Goal: Information Seeking & Learning: Check status

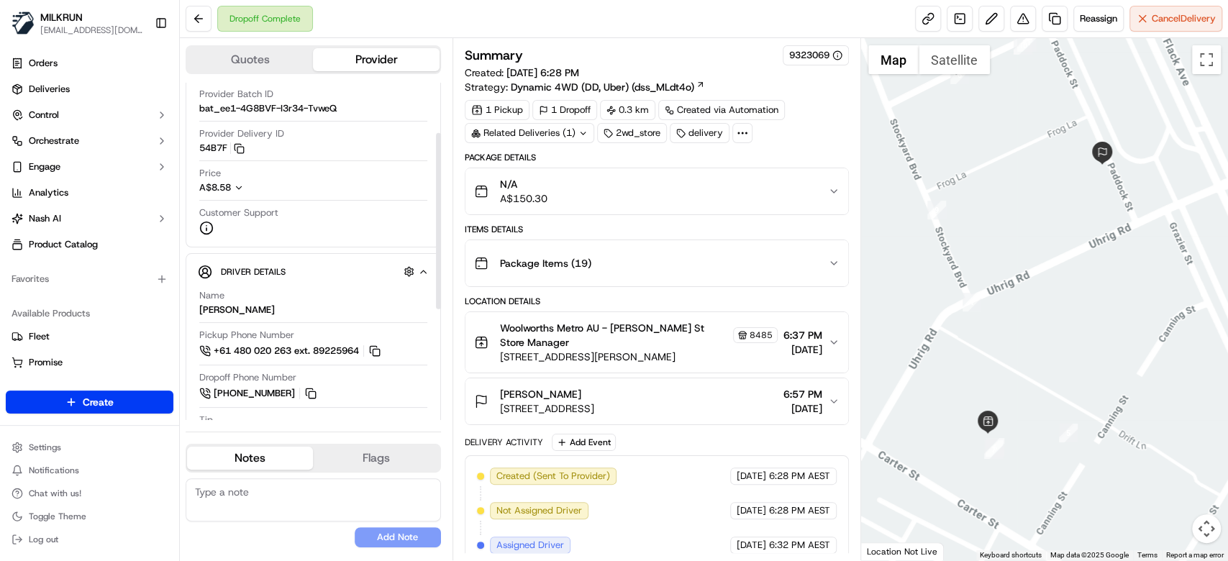
scroll to position [96, 0]
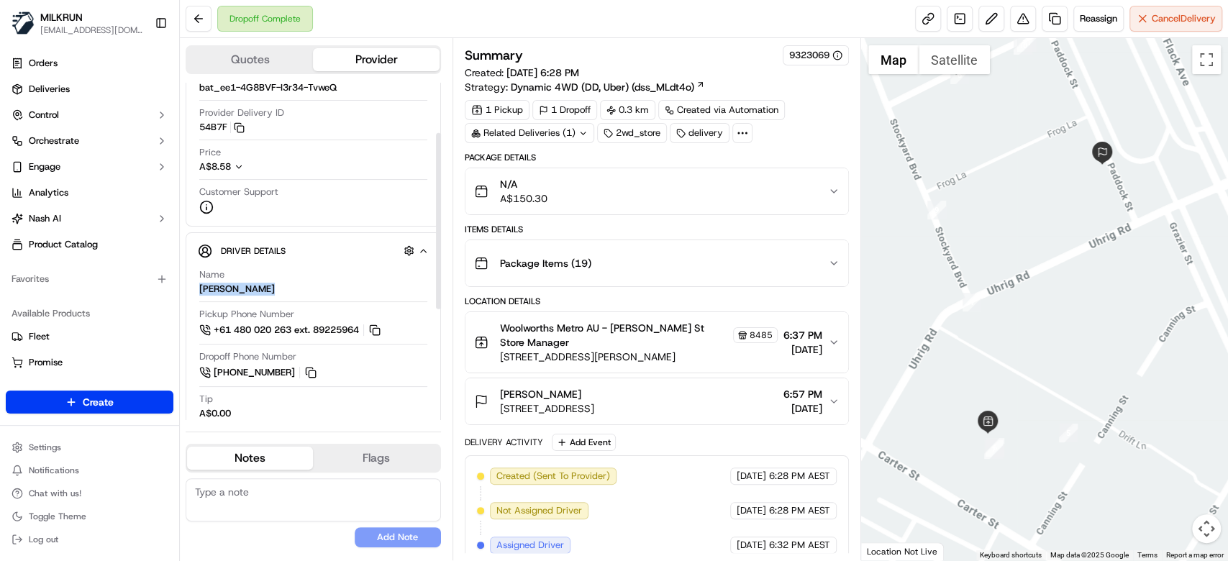
drag, startPoint x: 261, startPoint y: 296, endPoint x: 196, endPoint y: 289, distance: 65.2
click at [196, 289] on div "Driver Details Hidden ( 5 ) Name [PERSON_NAME] Pickup Phone Number +61 480 020 …" at bounding box center [313, 431] width 255 height 398
copy div "[PERSON_NAME]"
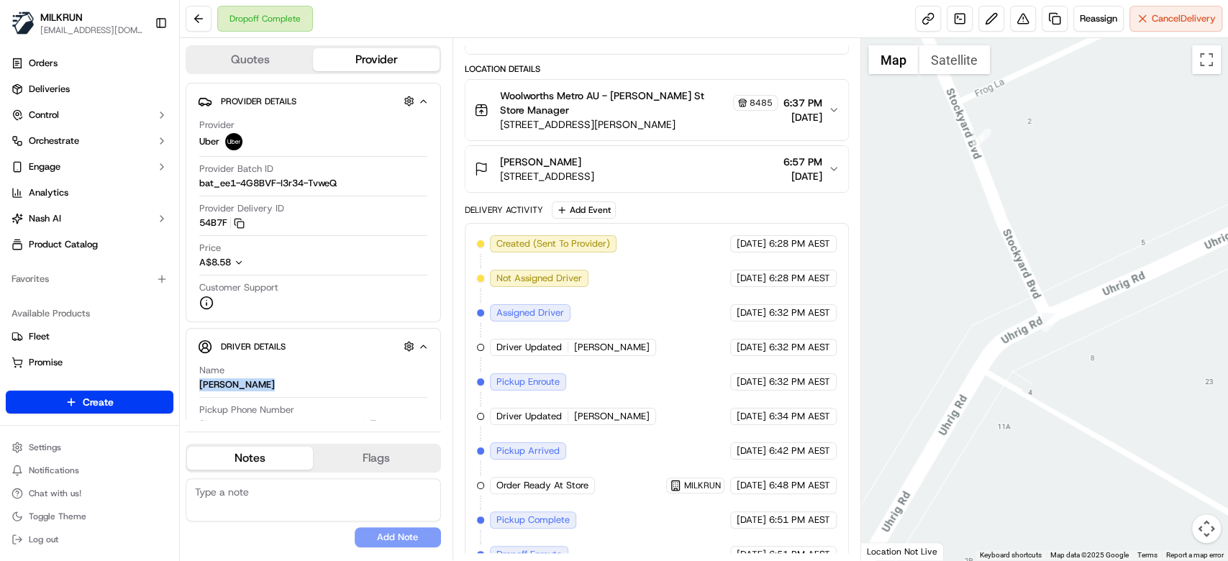
scroll to position [319, 0]
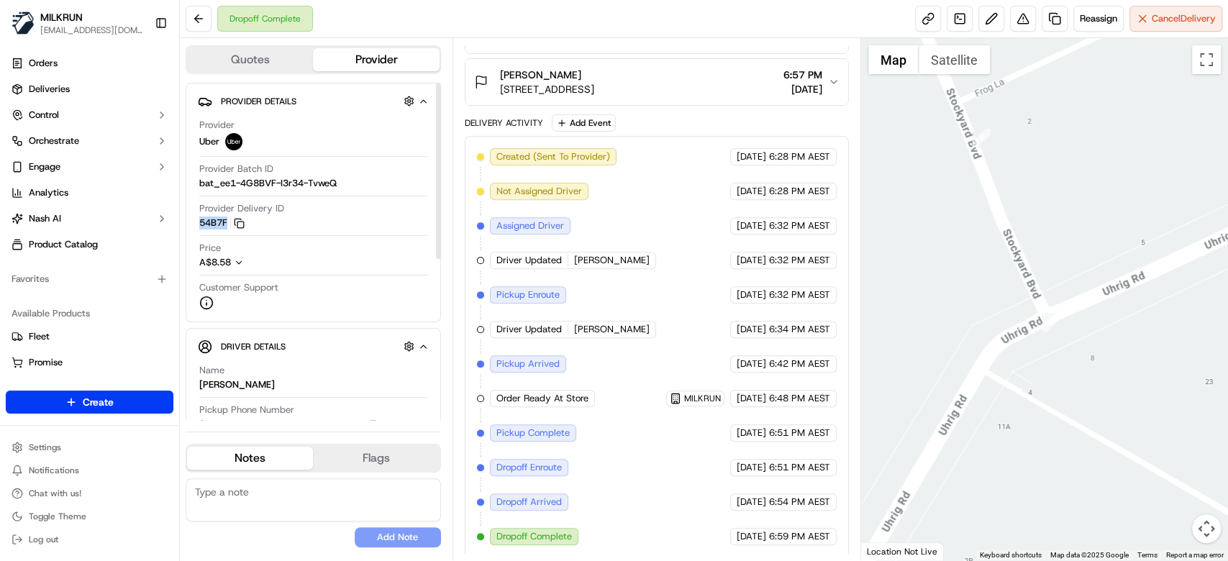
drag, startPoint x: 188, startPoint y: 222, endPoint x: 229, endPoint y: 227, distance: 41.3
click at [229, 227] on div "Provider Details Hidden ( 3 ) Provider Uber Provider Batch ID bat_ee1-4G8BVF-I3…" at bounding box center [313, 203] width 255 height 240
copy button "54B7F"
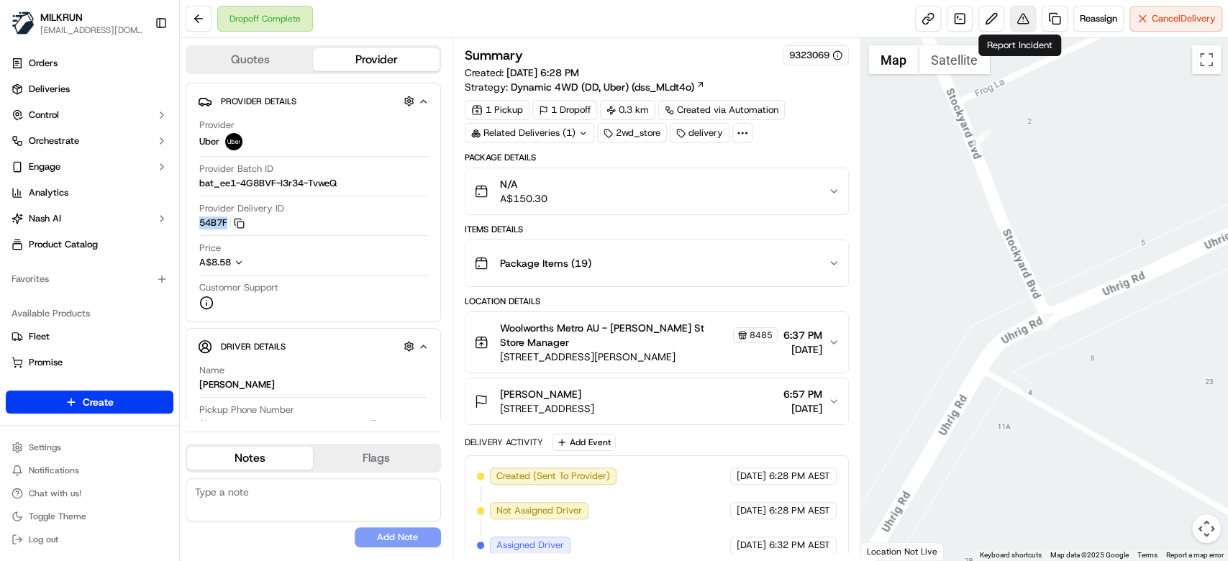
click at [1023, 22] on button at bounding box center [1023, 19] width 26 height 26
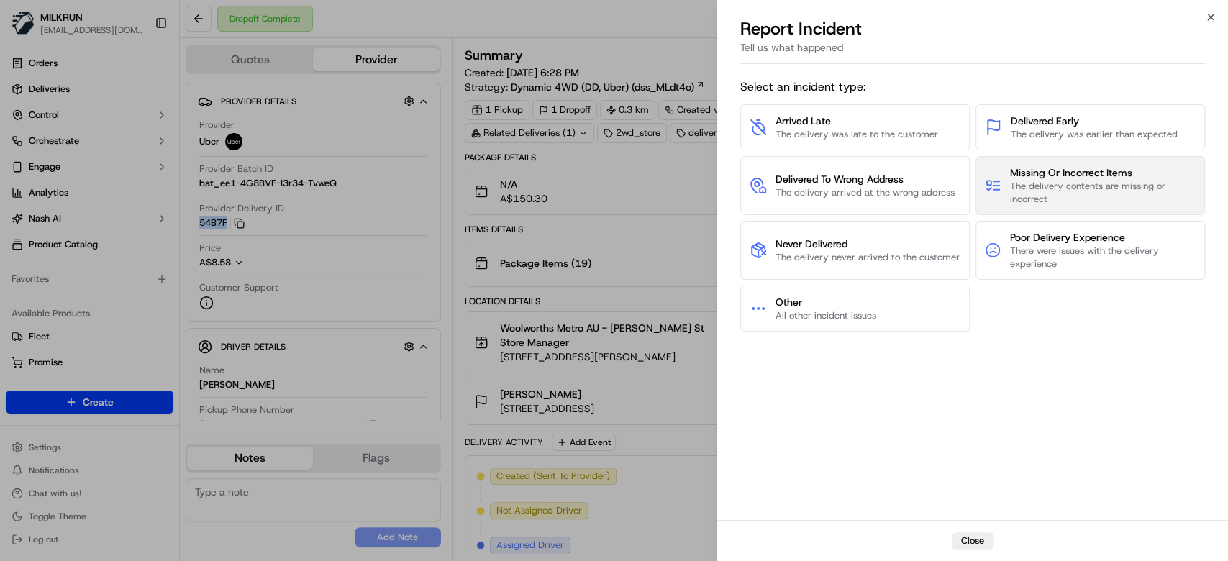
click at [1086, 184] on span "The delivery contents are missing or incorrect" at bounding box center [1103, 193] width 186 height 26
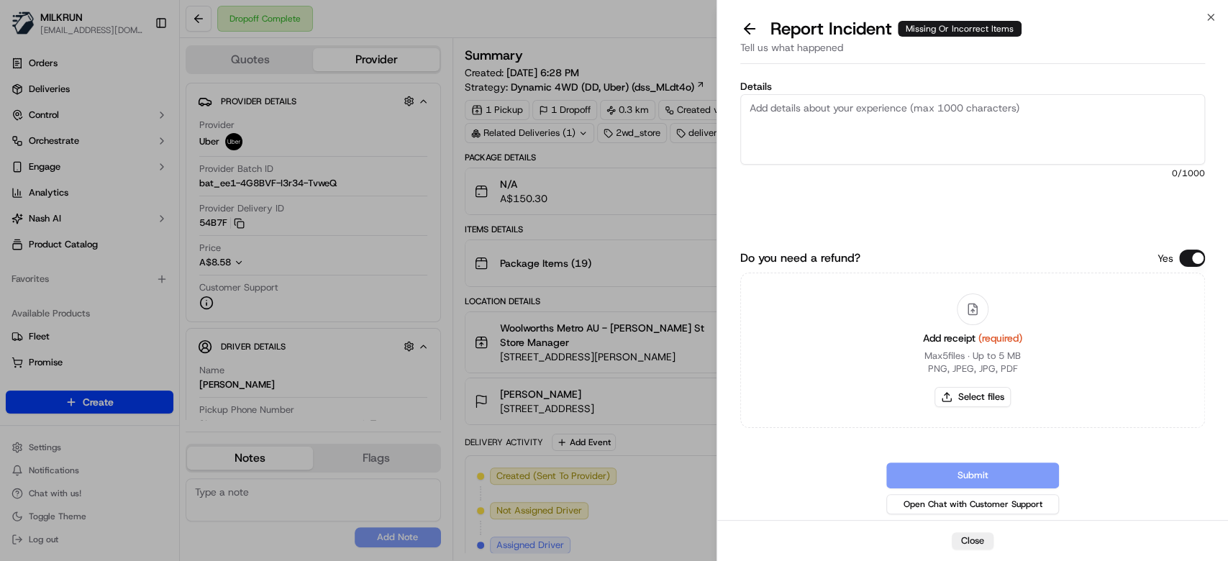
click at [1017, 140] on textarea "Details" at bounding box center [972, 129] width 465 height 71
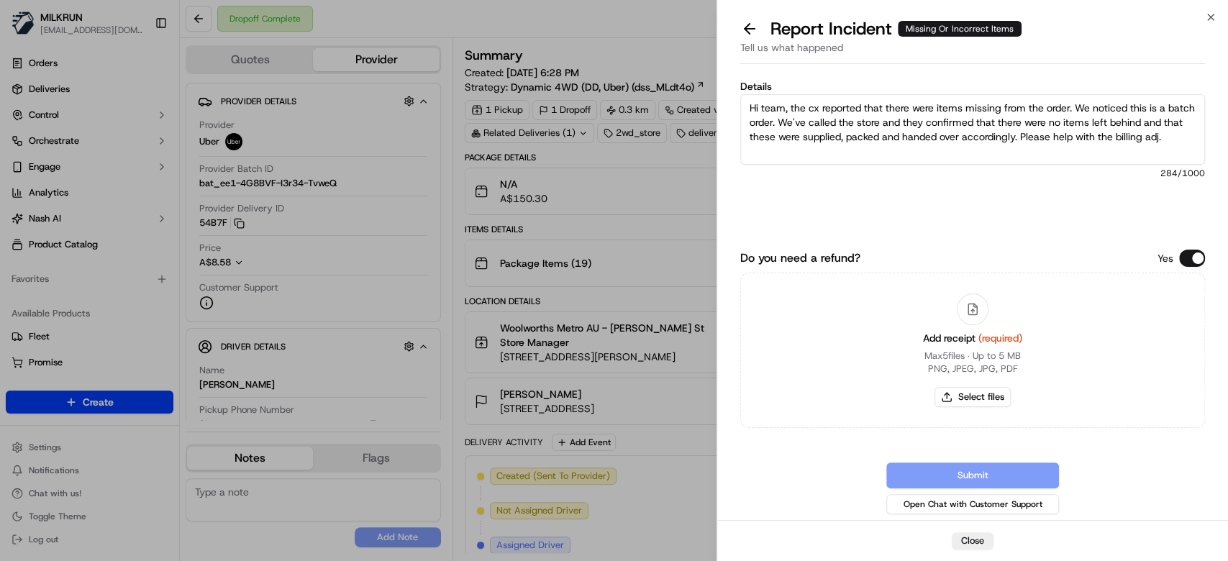
scroll to position [22, 0]
click at [1047, 222] on div "Details Hi team, the cx reported that there were items missing from the order. …" at bounding box center [972, 158] width 465 height 154
click at [779, 150] on textarea "Hi team, the cx reported that there were items missing from the order. We notic…" at bounding box center [972, 129] width 465 height 71
paste textarea "[PERSON_NAME] Size 3 Ply Toilet Paper Unscented 6 pack $5.75 Handee Ultra Paper…"
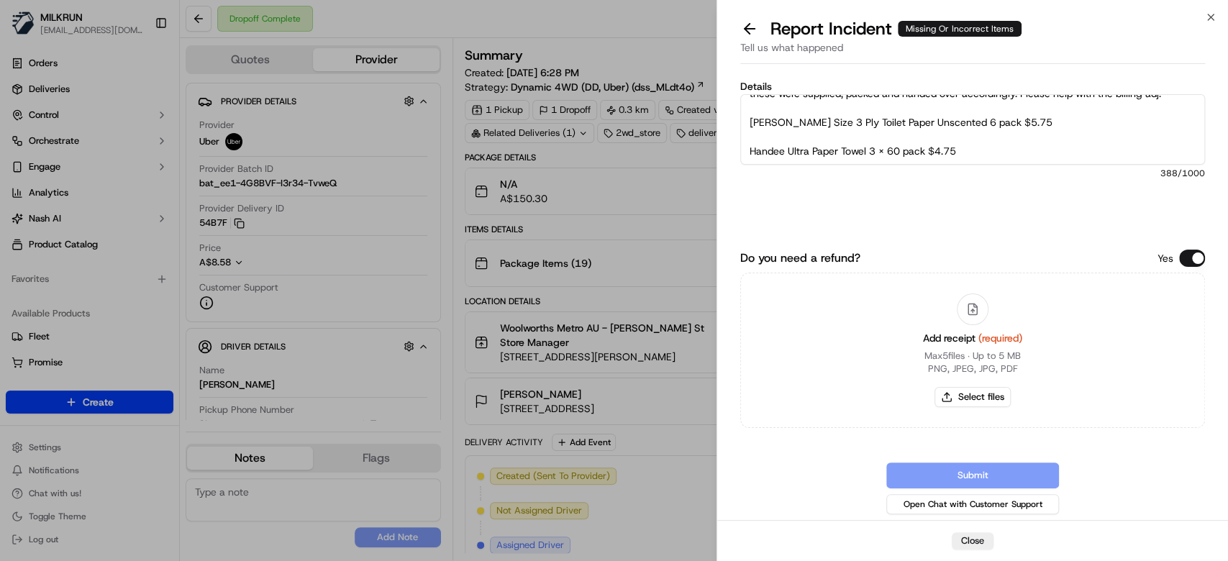
scroll to position [80, 0]
type textarea "Hi team, the cx reported that there were items missing from the order. We notic…"
click at [986, 399] on button "Select files" at bounding box center [973, 397] width 76 height 20
type input "C:\fakepath\[PERSON_NAME]pdf"
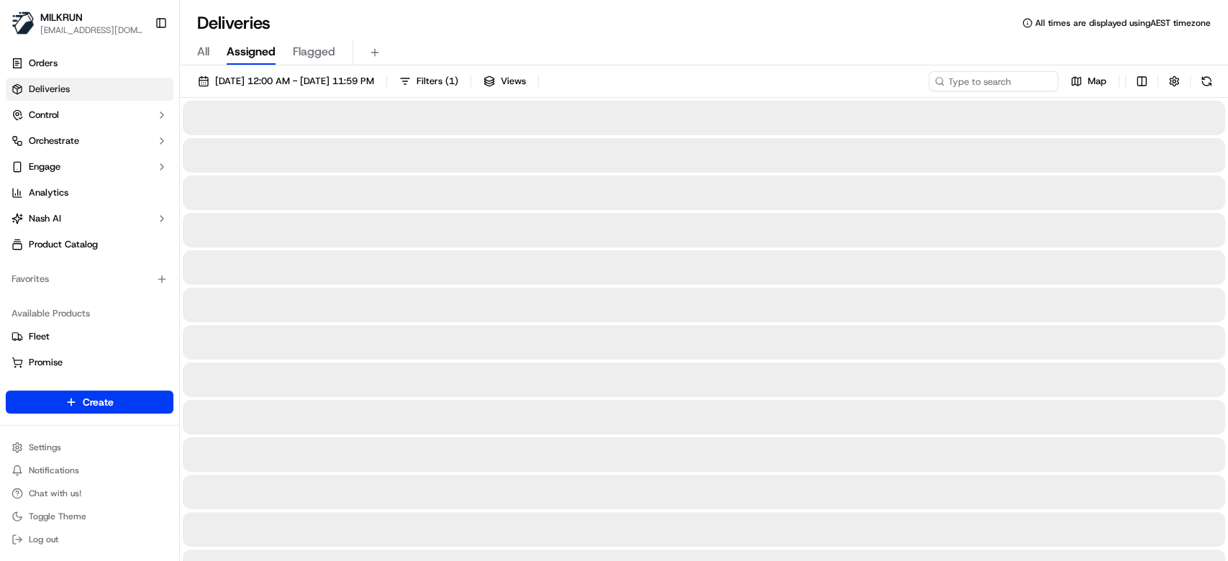
click at [201, 51] on span "All" at bounding box center [203, 51] width 12 height 17
click at [241, 82] on span "[DATE] 12:00 AM - [DATE] 11:59 PM" at bounding box center [294, 81] width 159 height 13
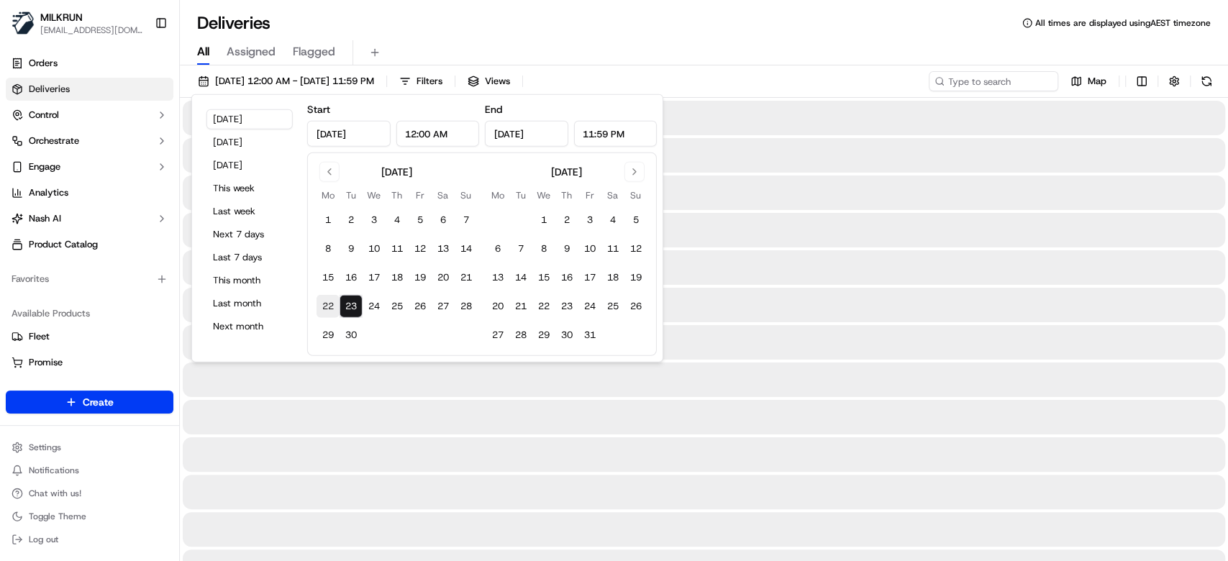
click at [330, 299] on button "22" at bounding box center [328, 306] width 23 height 23
type input "[DATE]"
click at [330, 299] on button "22" at bounding box center [328, 306] width 23 height 23
click at [827, 76] on div "22/09/2025 12:00 AM - 22/09/2025 11:59 PM Filters Views Map" at bounding box center [704, 84] width 1048 height 27
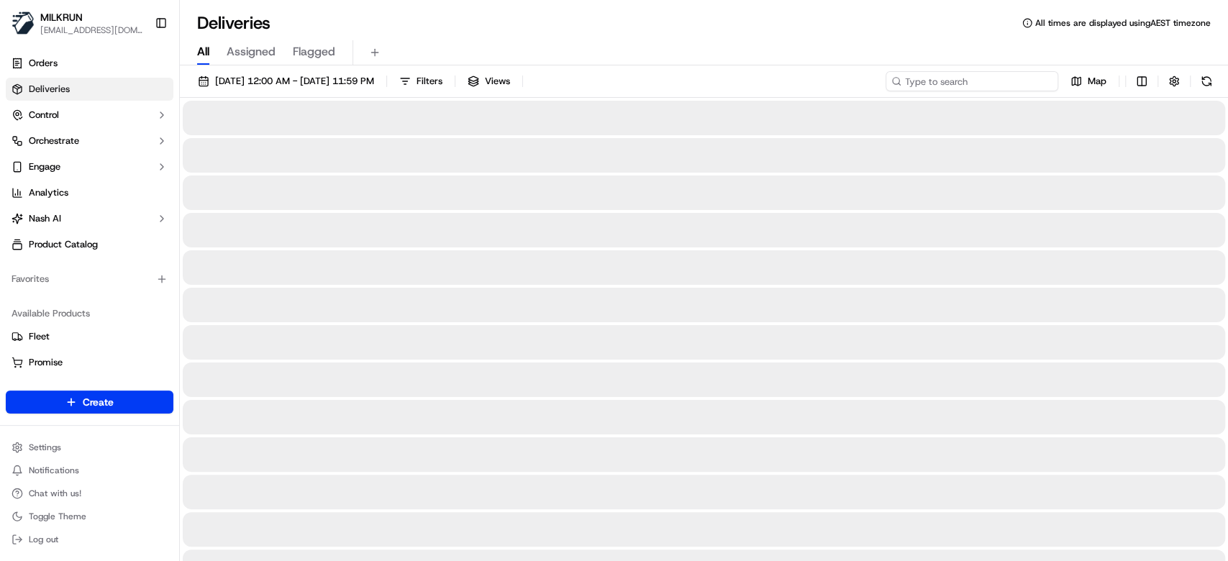
click at [983, 86] on input at bounding box center [972, 81] width 173 height 20
paste input "[PERSON_NAME]"
type input "[PERSON_NAME]"
